Goal: Information Seeking & Learning: Learn about a topic

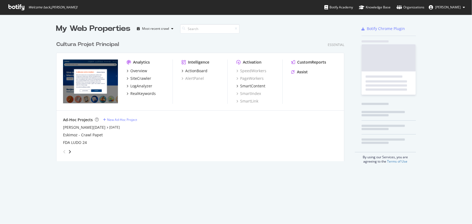
scroll to position [220, 465]
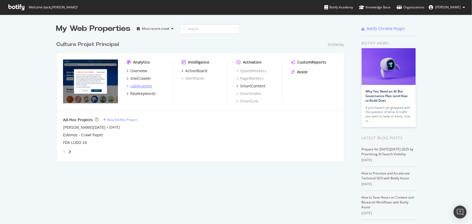
click at [140, 84] on div "LogAnalyzer" at bounding box center [141, 85] width 22 height 5
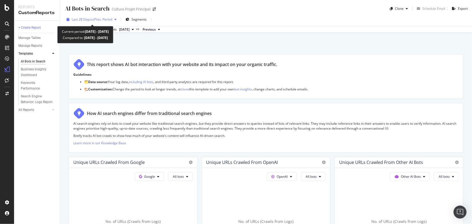
click at [95, 23] on div "Last 28 Days vs Prev. Period" at bounding box center [91, 19] width 54 height 8
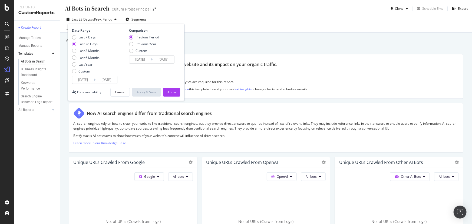
click at [88, 84] on div "Date Range Last 7 Days Last 28 Days Last 3 Months Last 6 Months Last Year Custo…" at bounding box center [126, 62] width 117 height 77
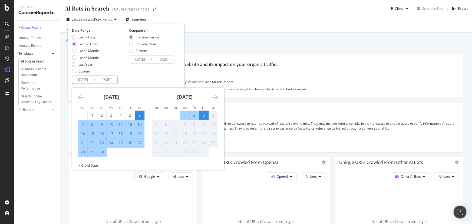
click at [88, 83] on input "[DATE]" at bounding box center [83, 80] width 22 height 8
click at [80, 95] on icon "Move backward to switch to the previous month." at bounding box center [81, 97] width 6 height 6
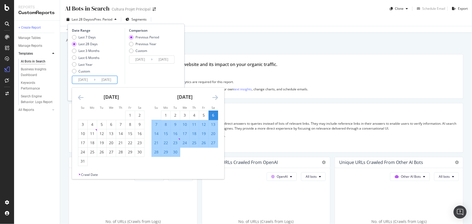
click at [80, 95] on icon "Move backward to switch to the previous month." at bounding box center [81, 97] width 6 height 6
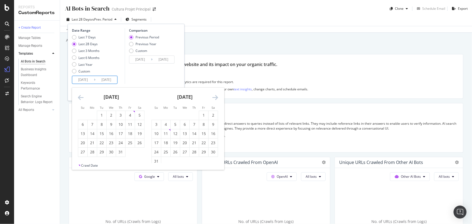
click at [80, 95] on icon "Move backward to switch to the previous month." at bounding box center [81, 97] width 6 height 6
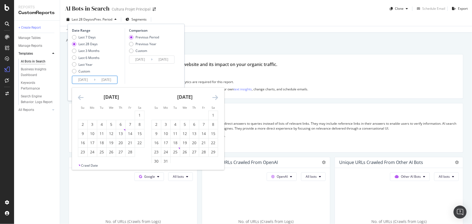
click at [81, 98] on icon "Move backward to switch to the previous month." at bounding box center [81, 97] width 6 height 6
click at [109, 114] on div "1" at bounding box center [111, 114] width 9 height 5
type input "[DATE]"
type input "2024/03/31"
type input "2024/12/31"
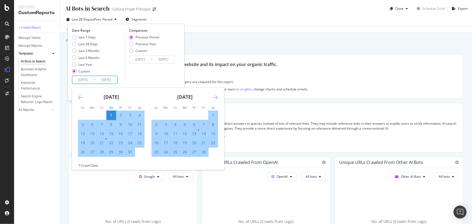
click at [216, 99] on icon "Move forward to switch to the next month." at bounding box center [215, 97] width 6 height 6
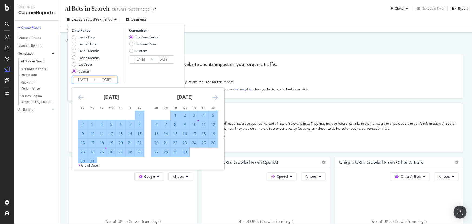
click at [216, 99] on icon "Move forward to switch to the next month." at bounding box center [215, 97] width 6 height 6
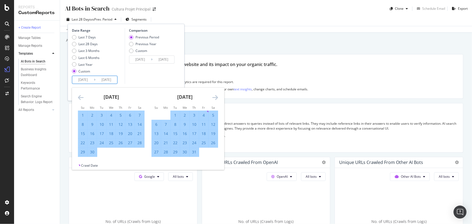
click at [216, 101] on div "[DATE] 1 2 3 4 5 6 7 8 9 10 11 12 13 14 15 16 17 18 19 20 21 22 23 24 25 26 27 …" at bounding box center [148, 125] width 152 height 75
click at [216, 101] on div "[DATE]" at bounding box center [184, 99] width 67 height 23
click at [215, 99] on icon "Move forward to switch to the next month." at bounding box center [215, 97] width 6 height 6
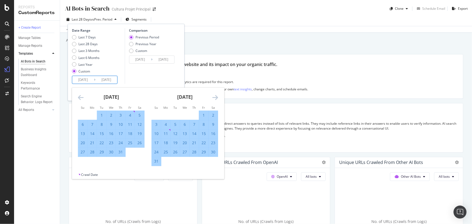
click at [215, 99] on icon "Move forward to switch to the next month." at bounding box center [215, 97] width 6 height 6
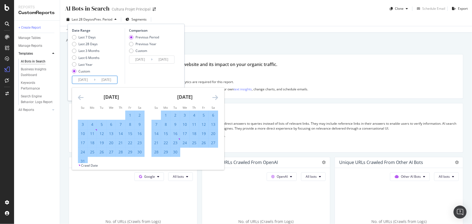
click at [215, 99] on icon "Move forward to switch to the next month." at bounding box center [215, 97] width 6 height 6
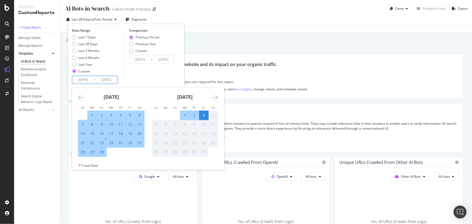
click at [101, 153] on div "30" at bounding box center [101, 151] width 9 height 5
type input "[DATE]"
type input "2024/04/02"
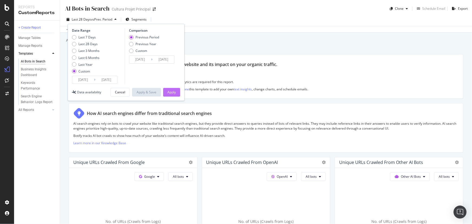
click at [177, 92] on button "Apply" at bounding box center [171, 92] width 17 height 9
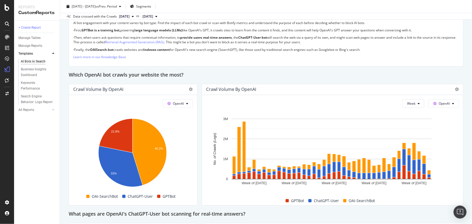
scroll to position [412, 0]
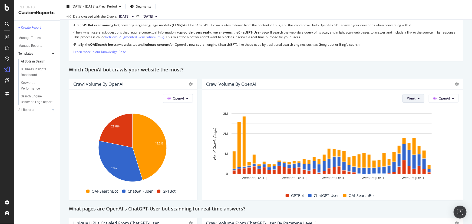
click at [416, 100] on button "Week" at bounding box center [413, 98] width 22 height 9
click at [414, 130] on div "Month" at bounding box center [408, 129] width 18 height 8
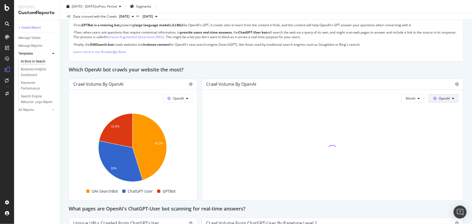
drag, startPoint x: 414, startPoint y: 130, endPoint x: 437, endPoint y: 100, distance: 37.9
click at [439, 100] on span "OpenAI" at bounding box center [444, 98] width 11 height 5
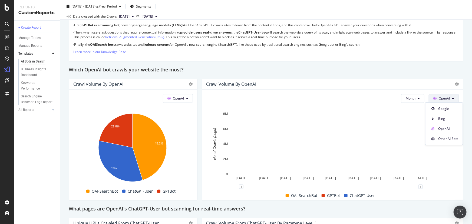
click at [439, 100] on span "OpenAI" at bounding box center [444, 98] width 11 height 5
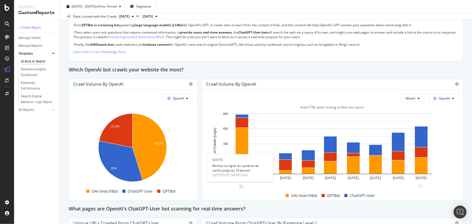
click at [241, 187] on div "1" at bounding box center [241, 186] width 4 height 4
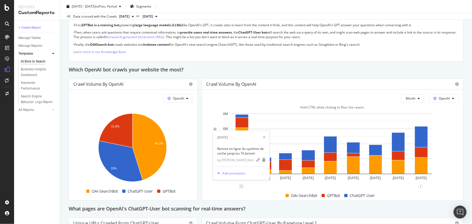
click at [241, 187] on div "1" at bounding box center [241, 186] width 4 height 4
click at [247, 192] on div "OAI-SearchBot GPTBot ChatGPT-User" at bounding box center [330, 195] width 252 height 9
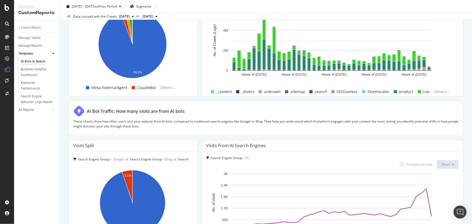
scroll to position [909, 0]
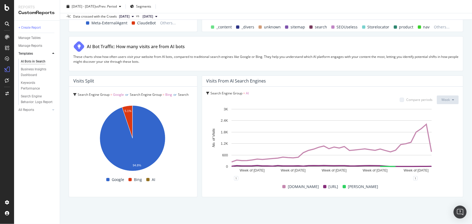
click at [237, 81] on div "Visits from AI Search Engines" at bounding box center [236, 80] width 60 height 5
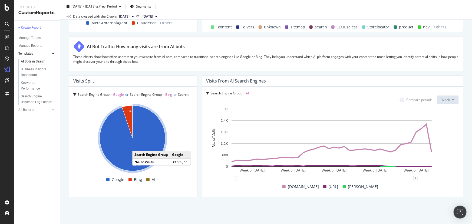
click at [155, 145] on icon "A chart." at bounding box center [132, 137] width 65 height 65
click at [128, 109] on text "5.1%" at bounding box center [128, 110] width 7 height 3
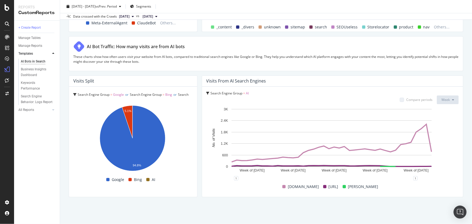
click at [313, 180] on div "1 1" at bounding box center [332, 180] width 252 height 4
click at [442, 127] on rect "A chart." at bounding box center [331, 142] width 250 height 72
click at [243, 92] on span "=" at bounding box center [244, 93] width 2 height 5
click at [449, 80] on div "Visits from AI Search Engines" at bounding box center [331, 80] width 250 height 5
click at [47, 109] on div at bounding box center [47, 109] width 5 height 5
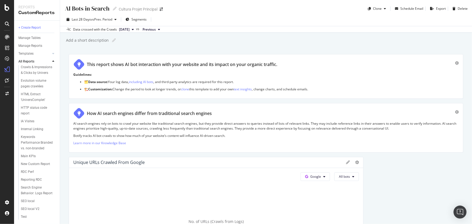
scroll to position [59, 0]
click at [29, 188] on div "Search Engine Behavior: Logs Report" at bounding box center [37, 190] width 32 height 11
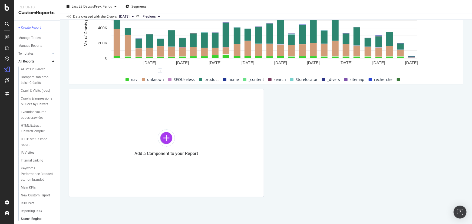
scroll to position [822, 0]
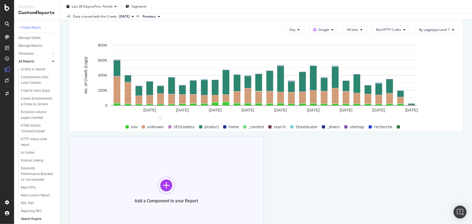
click at [166, 182] on div at bounding box center [166, 185] width 17 height 17
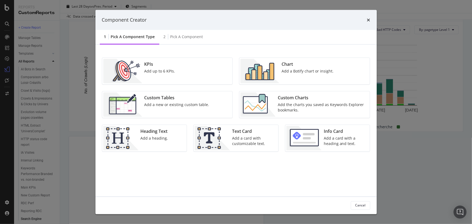
click at [172, 101] on div "Custom Tables Add a new or existing custom table." at bounding box center [176, 104] width 69 height 24
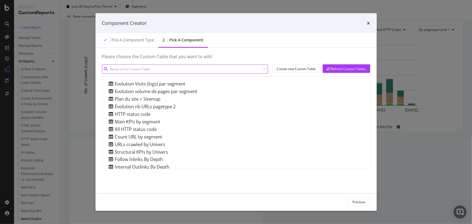
click at [159, 65] on input "modal" at bounding box center [185, 68] width 166 height 9
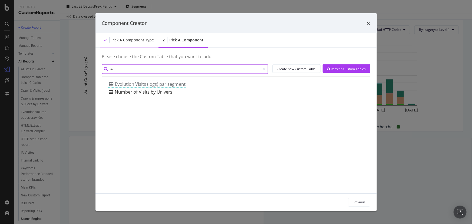
type input "vis"
click at [134, 43] on div "Pick a Component type" at bounding box center [129, 40] width 59 height 15
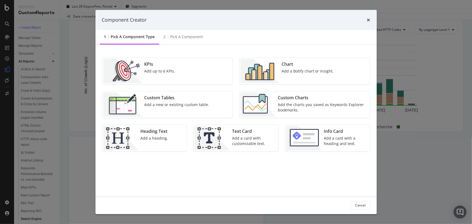
click at [366, 20] on div "Component Creator" at bounding box center [236, 19] width 268 height 7
click at [367, 21] on icon "times" at bounding box center [368, 20] width 3 height 4
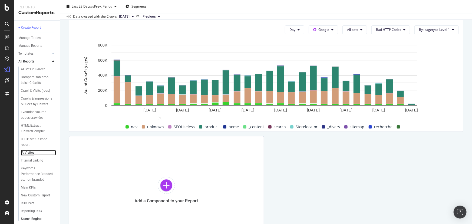
click at [32, 155] on div "IA Visites" at bounding box center [28, 153] width 14 height 6
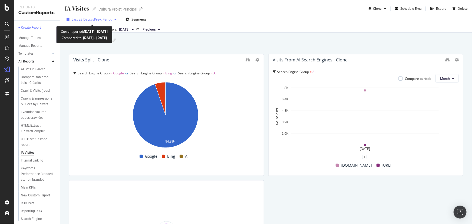
click at [92, 22] on div "Last 28 Days vs Prev. Period" at bounding box center [91, 19] width 54 height 8
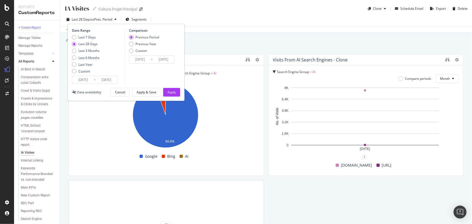
click at [81, 79] on input "2025/09/03" at bounding box center [83, 80] width 22 height 8
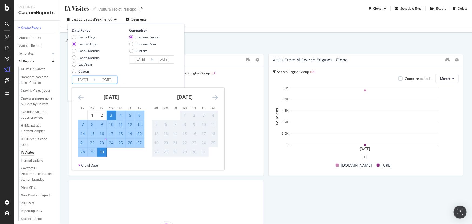
click at [81, 98] on icon "Move backward to switch to the previous month." at bounding box center [81, 97] width 6 height 6
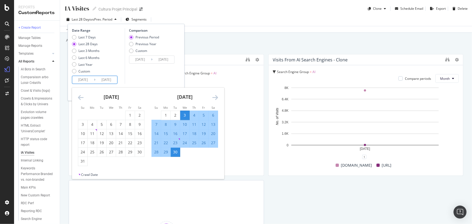
click at [81, 98] on icon "Move backward to switch to the previous month." at bounding box center [81, 97] width 6 height 6
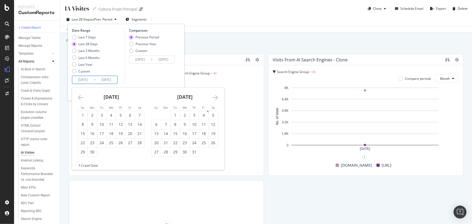
click at [81, 98] on icon "Move backward to switch to the previous month." at bounding box center [81, 97] width 6 height 6
click at [78, 98] on icon "Move backward to switch to the previous month." at bounding box center [81, 97] width 6 height 6
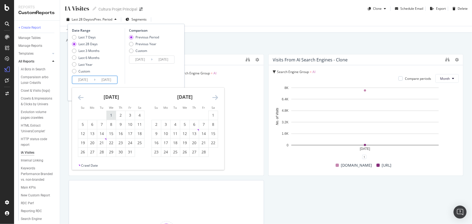
click at [111, 114] on div "1" at bounding box center [111, 114] width 9 height 5
type input "[DATE]"
type input "2024/04/02"
type input "2024/12/31"
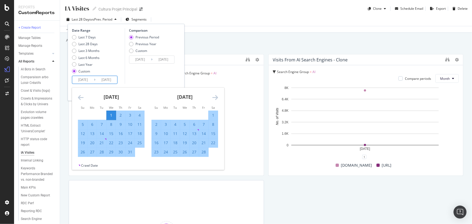
click at [211, 96] on div "[DATE]" at bounding box center [184, 99] width 67 height 23
click at [214, 100] on icon "Move forward to switch to the next month." at bounding box center [215, 97] width 6 height 6
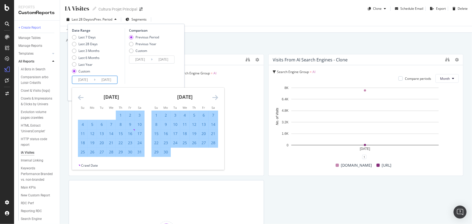
click at [214, 100] on icon "Move forward to switch to the next month." at bounding box center [215, 97] width 6 height 6
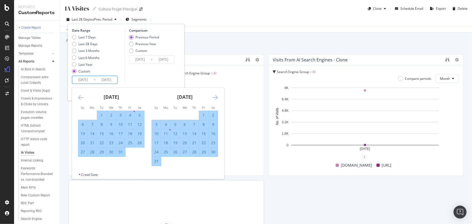
click at [214, 100] on icon "Move forward to switch to the next month." at bounding box center [215, 97] width 6 height 6
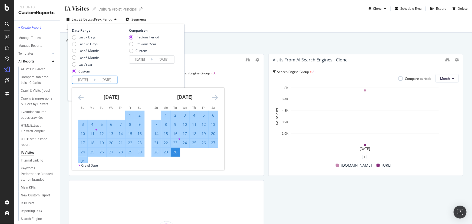
click at [214, 100] on icon "Move forward to switch to the next month." at bounding box center [215, 97] width 6 height 6
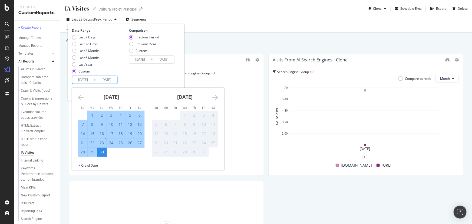
click at [156, 77] on div "Comparison Previous Period Previous Year Custom 2024/04/02 Navigate forward to …" at bounding box center [150, 56] width 51 height 56
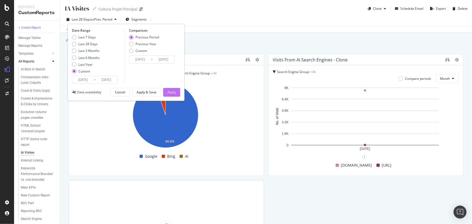
click at [172, 93] on div "Apply" at bounding box center [171, 92] width 8 height 5
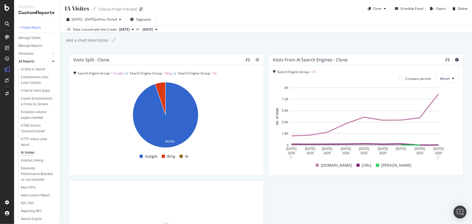
click at [455, 60] on icon at bounding box center [457, 60] width 4 height 4
click at [458, 97] on div at bounding box center [460, 115] width 5 height 122
click at [445, 60] on icon "binoculars" at bounding box center [447, 59] width 4 height 4
click at [313, 72] on span "AI" at bounding box center [314, 71] width 3 height 5
click at [303, 81] on span "Search Engine Group" at bounding box center [292, 82] width 32 height 5
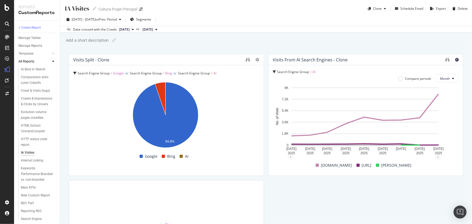
click at [455, 59] on icon at bounding box center [457, 60] width 4 height 4
click at [365, 72] on div "Search Engine Group = AI" at bounding box center [366, 71] width 186 height 5
click at [410, 207] on div "Visits Split - Clone Search Engine Group = Google or Search Engine Group = Bing…" at bounding box center [266, 171] width 394 height 234
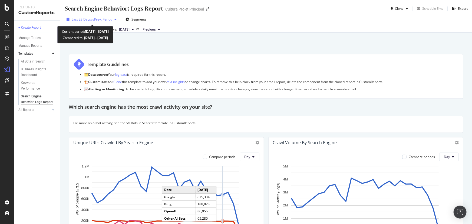
click at [101, 22] on div "Last 28 Days vs Prev. Period" at bounding box center [91, 19] width 54 height 8
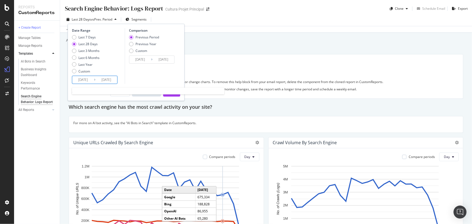
click at [84, 80] on input "[DATE]" at bounding box center [83, 80] width 22 height 8
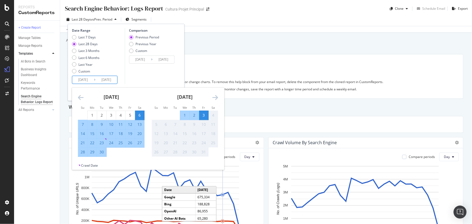
click at [79, 101] on div "Move backward to switch to the previous month." at bounding box center [81, 97] width 6 height 7
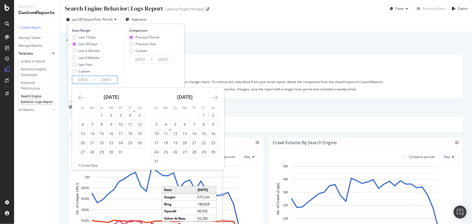
click at [79, 101] on div "Move backward to switch to the previous month." at bounding box center [81, 97] width 6 height 7
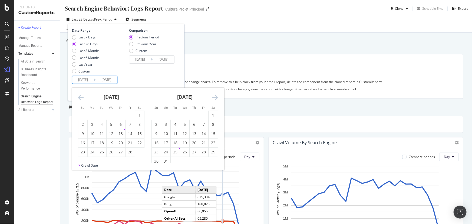
click at [79, 101] on div "Move backward to switch to the previous month." at bounding box center [81, 97] width 6 height 7
click at [111, 114] on div "1" at bounding box center [111, 114] width 9 height 5
type input "[DATE]"
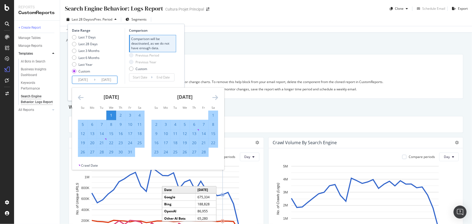
click at [216, 96] on icon "Move forward to switch to the next month." at bounding box center [215, 97] width 6 height 6
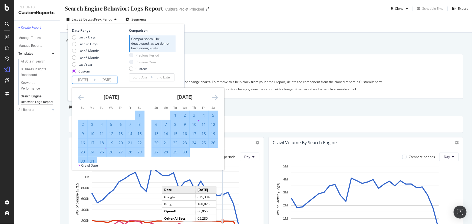
click at [216, 96] on icon "Move forward to switch to the next month." at bounding box center [215, 97] width 6 height 6
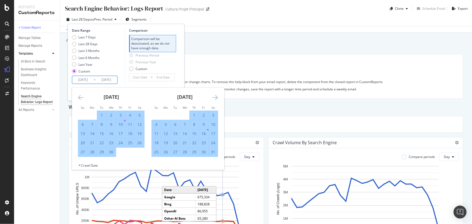
click at [216, 96] on icon "Move forward to switch to the next month." at bounding box center [215, 97] width 6 height 6
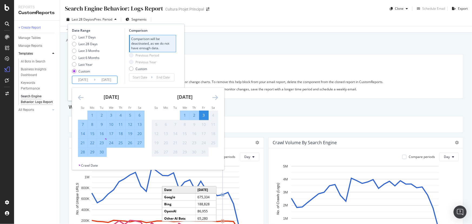
click at [216, 96] on icon "Move forward to switch to the next month." at bounding box center [215, 97] width 6 height 6
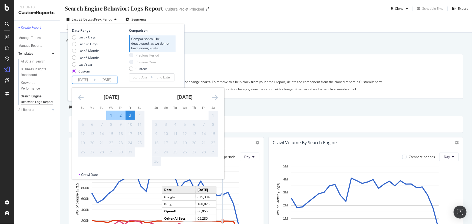
click at [76, 97] on div "[DATE] 1 2 3 4 5 6 7 8 9 10 11 12 13 14 15 16 17 18 19 20 21 22 23 24 25 26 27 …" at bounding box center [111, 122] width 74 height 69
click at [82, 97] on icon "Move backward to switch to the previous month." at bounding box center [81, 97] width 6 height 6
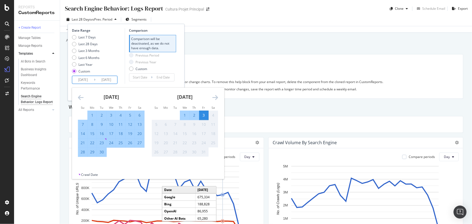
click at [104, 150] on div "30" at bounding box center [101, 151] width 9 height 5
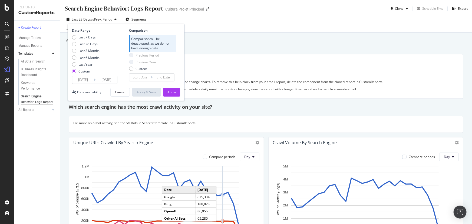
type input "[DATE]"
click at [171, 93] on div "Apply" at bounding box center [171, 92] width 8 height 5
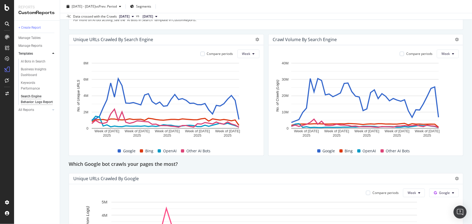
scroll to position [86, 0]
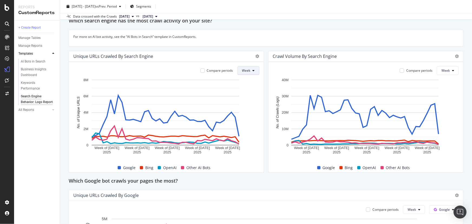
click at [242, 73] on button "Week" at bounding box center [248, 70] width 22 height 9
click at [244, 99] on span "Month" at bounding box center [245, 100] width 10 height 5
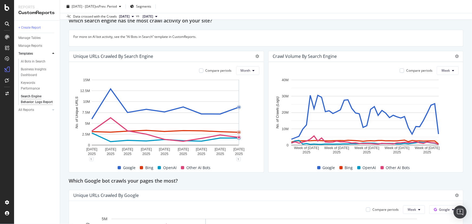
click at [234, 178] on div "Which Google bot crawls your pages the most?" at bounding box center [266, 181] width 394 height 9
click at [249, 67] on button "Month" at bounding box center [247, 70] width 23 height 9
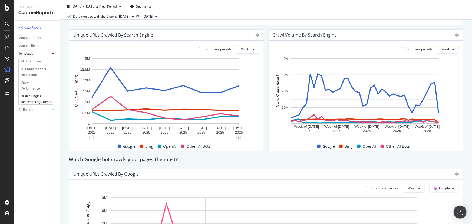
scroll to position [104, 0]
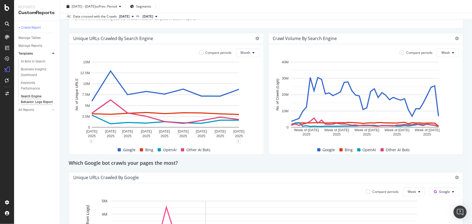
click at [127, 149] on span "Google" at bounding box center [129, 150] width 12 height 6
click at [142, 151] on span at bounding box center [141, 149] width 3 height 3
click at [256, 37] on icon at bounding box center [258, 39] width 4 height 4
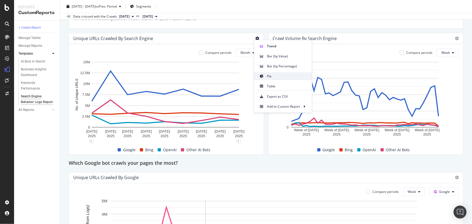
click at [266, 76] on div "Pie" at bounding box center [283, 76] width 58 height 8
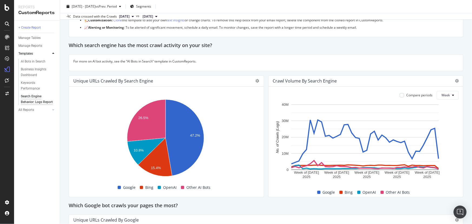
scroll to position [65, 0]
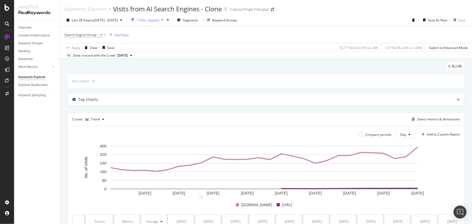
scroll to position [69, 0]
